Goal: Task Accomplishment & Management: Use online tool/utility

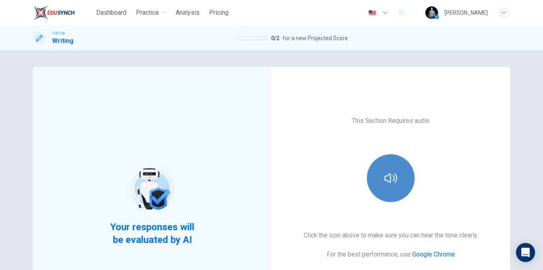
click at [397, 183] on button "button" at bounding box center [391, 178] width 48 height 48
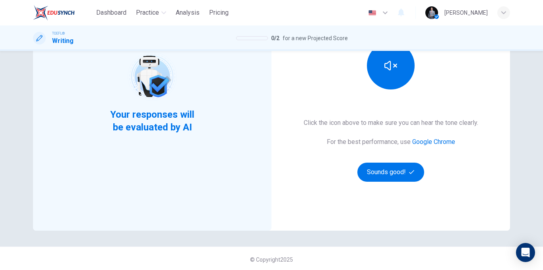
scroll to position [115, 0]
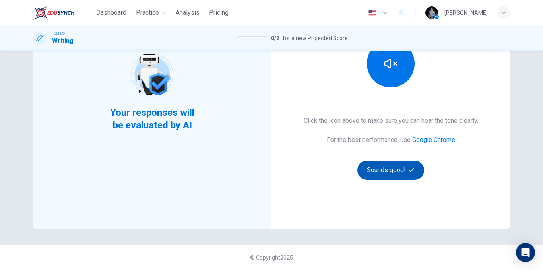
click at [397, 165] on button "Sounds good!" at bounding box center [390, 170] width 67 height 19
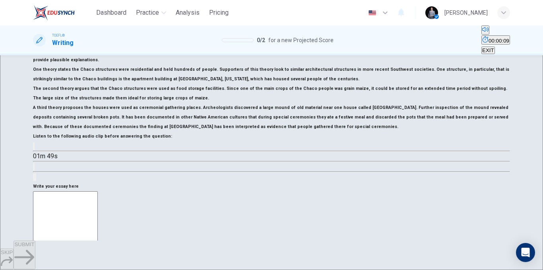
scroll to position [194, 0]
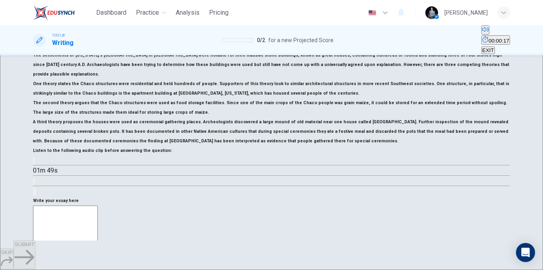
type textarea "0"
type textarea "x"
type textarea "0"
click at [35, 255] on button "SUBMIT" at bounding box center [24, 255] width 21 height 29
type textarea "x"
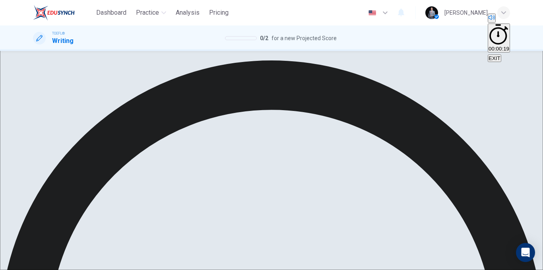
scroll to position [99, 0]
drag, startPoint x: 132, startPoint y: 124, endPoint x: 152, endPoint y: 123, distance: 20.7
click at [152, 28] on h6 "A third theory proposes the houses were used as ceremonial gathering places. Ar…" at bounding box center [271, 13] width 477 height 29
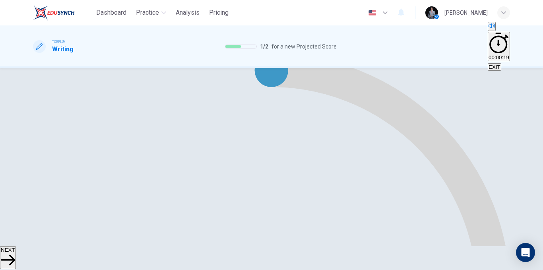
scroll to position [149, 0]
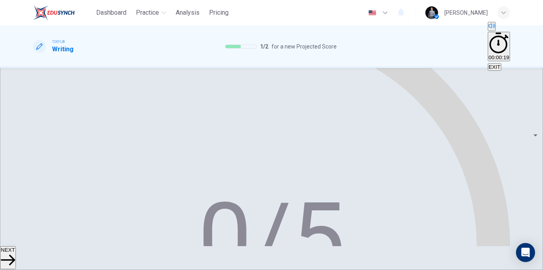
scroll to position [228, 0]
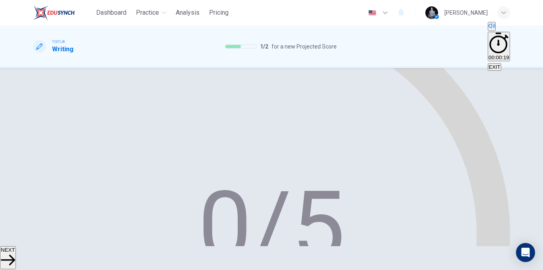
scroll to position [237, 0]
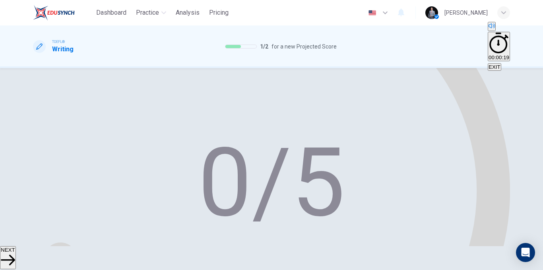
click at [16, 246] on button "NEXT" at bounding box center [8, 257] width 16 height 23
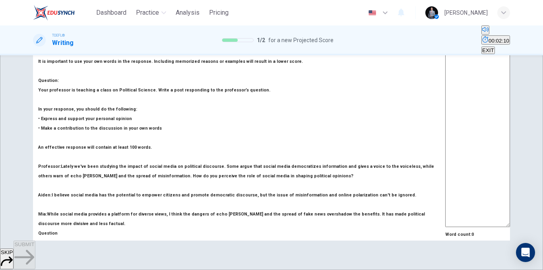
scroll to position [159, 0]
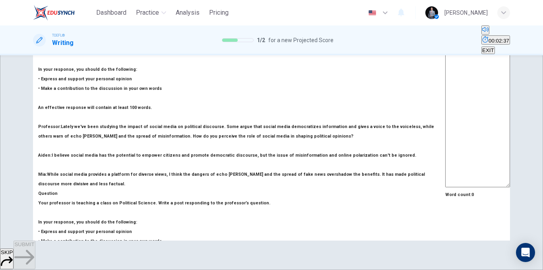
drag, startPoint x: 145, startPoint y: 155, endPoint x: 169, endPoint y: 153, distance: 24.0
drag, startPoint x: 132, startPoint y: 152, endPoint x: 103, endPoint y: 153, distance: 29.1
click at [495, 47] on button "EXIT" at bounding box center [489, 51] width 14 height 8
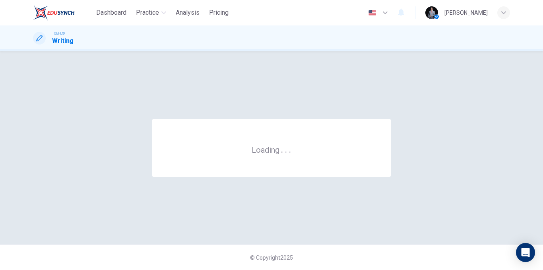
scroll to position [0, 0]
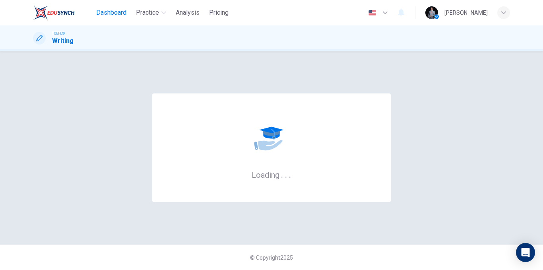
click at [111, 9] on span "Dashboard" at bounding box center [111, 13] width 30 height 10
